Goal: Information Seeking & Learning: Learn about a topic

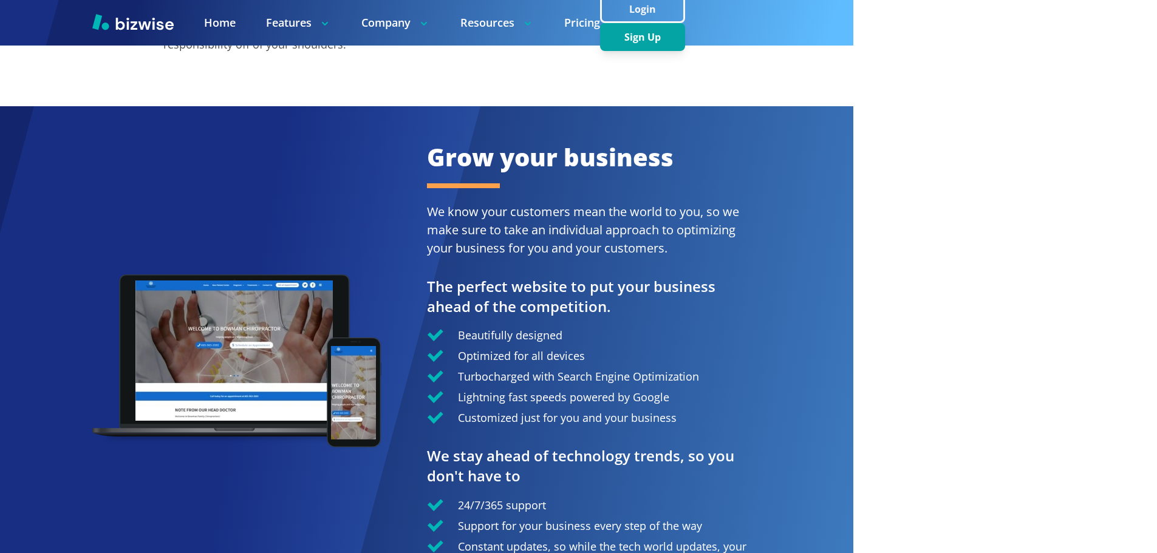
scroll to position [729, 0]
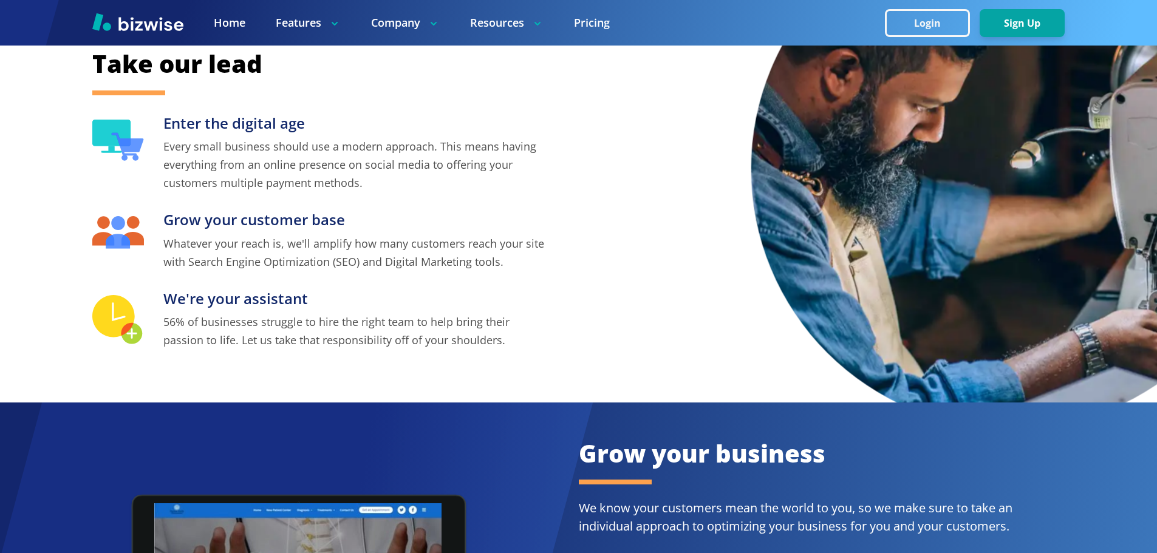
scroll to position [486, 0]
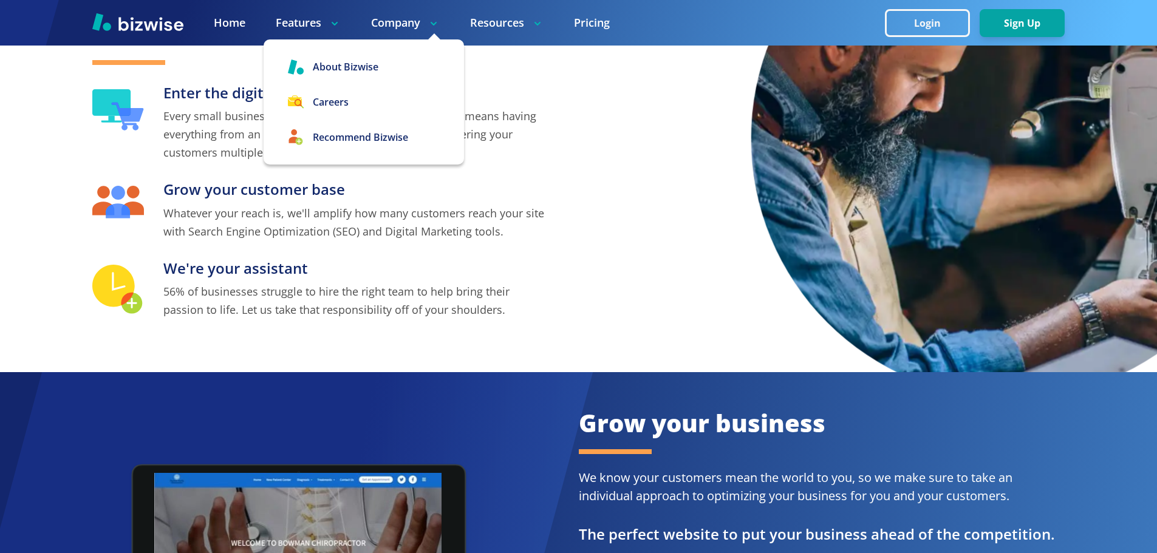
click at [420, 27] on p "Company" at bounding box center [405, 22] width 69 height 15
click at [410, 63] on link "About Bizwise" at bounding box center [364, 66] width 200 height 35
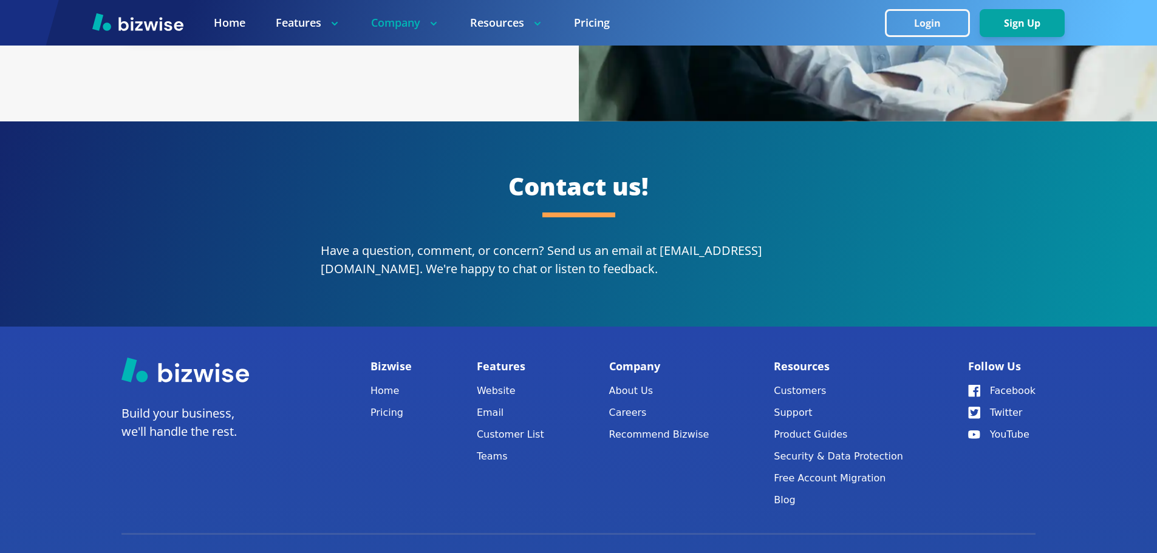
scroll to position [2261, 0]
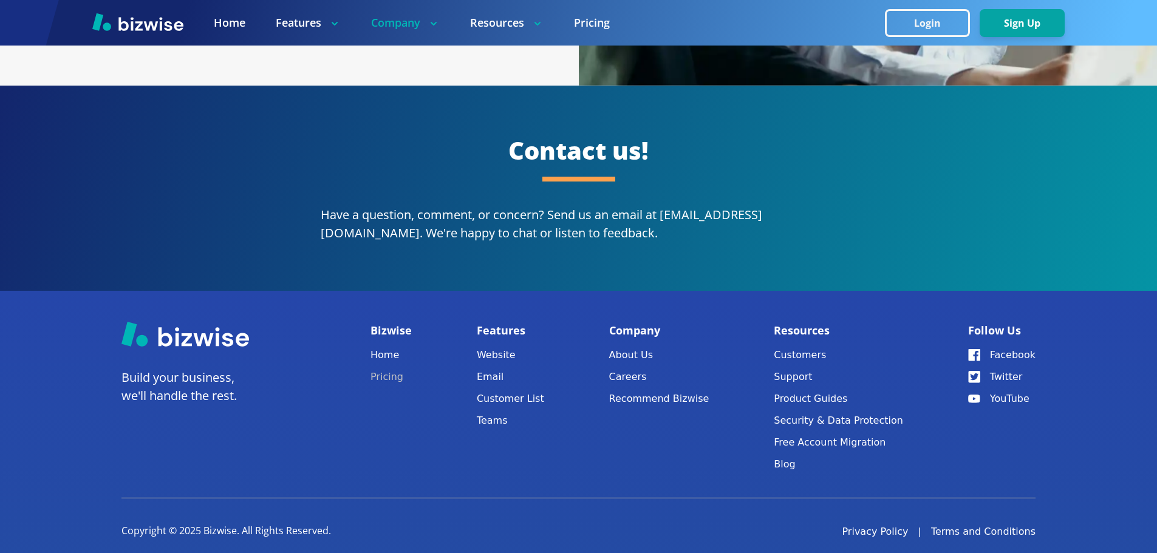
click at [397, 369] on link "Pricing" at bounding box center [391, 377] width 41 height 17
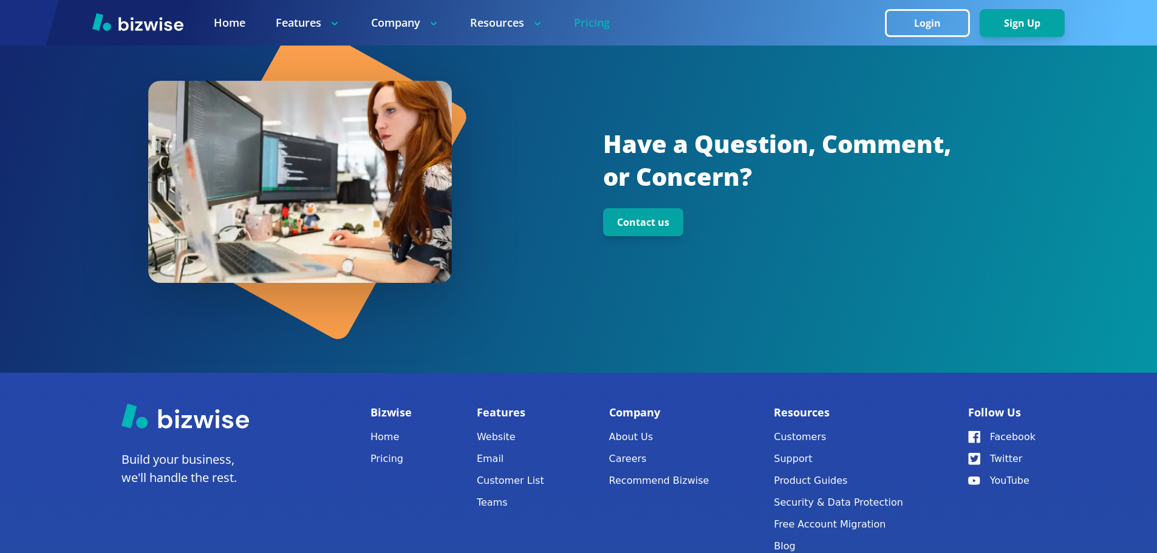
scroll to position [1620, 0]
